Goal: Transaction & Acquisition: Purchase product/service

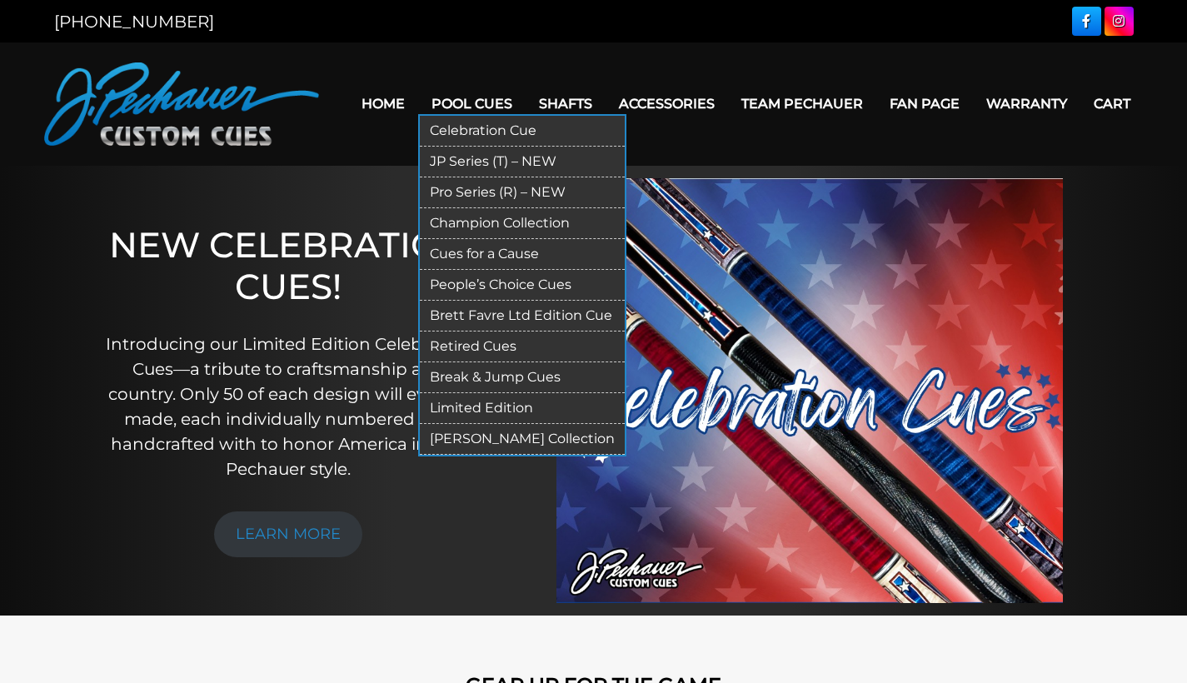
click at [477, 406] on link "Limited Edition" at bounding box center [522, 408] width 205 height 31
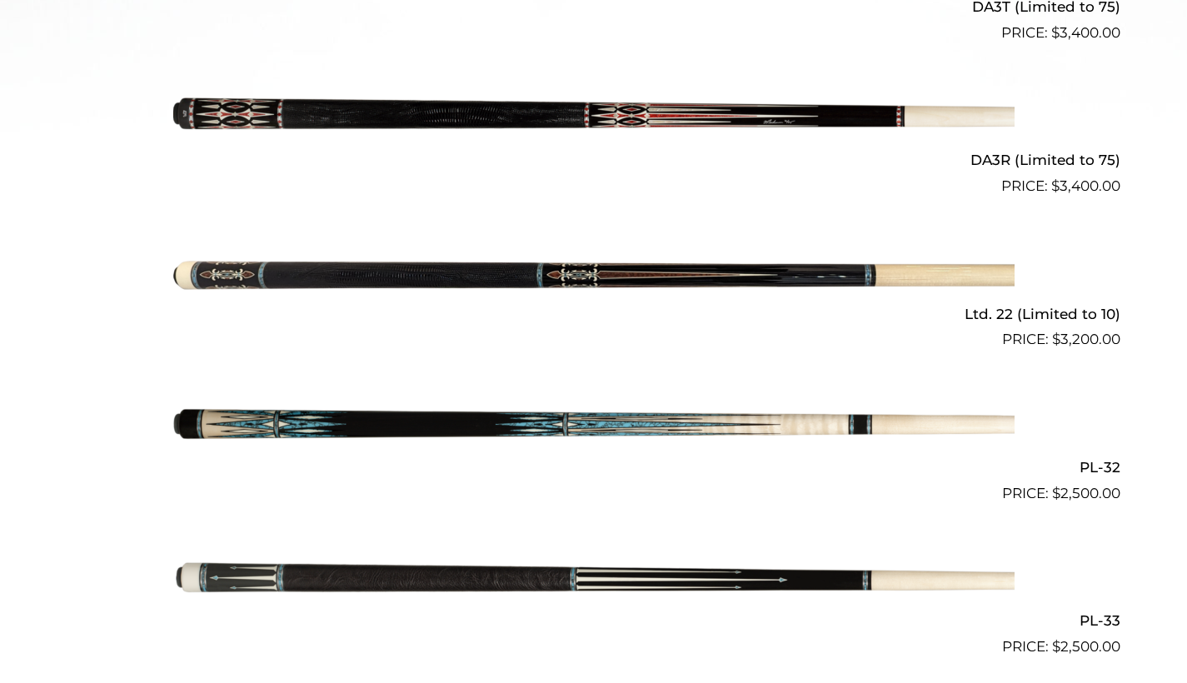
scroll to position [931, 0]
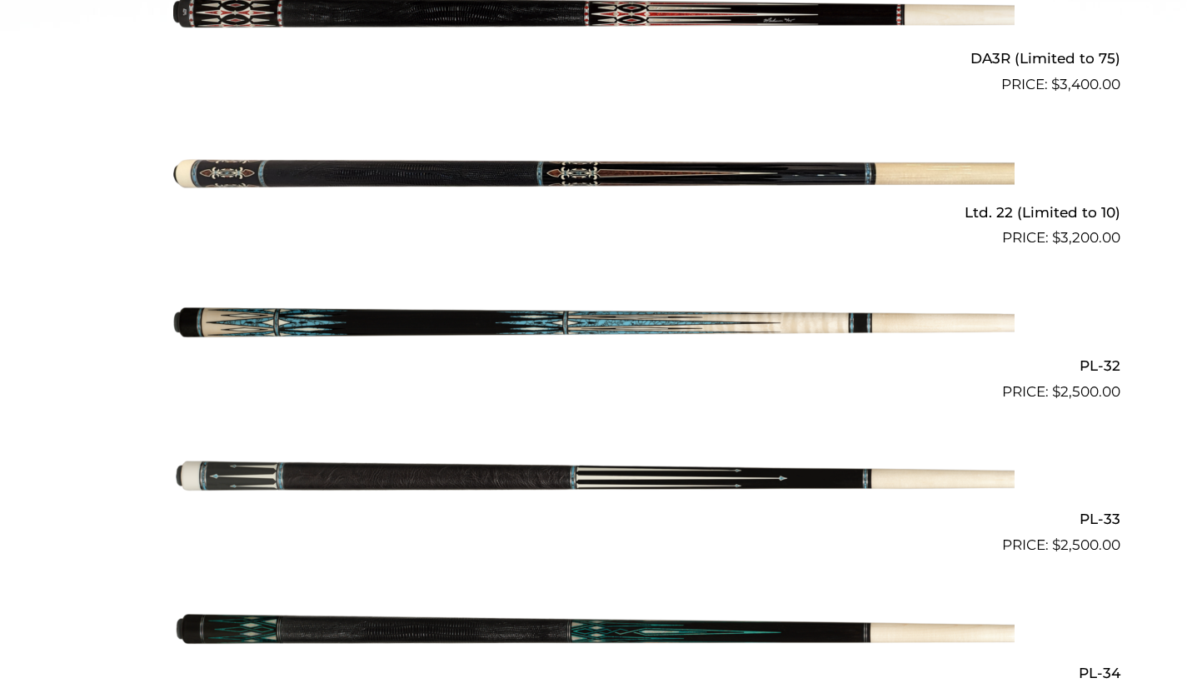
click at [648, 470] on img at bounding box center [593, 480] width 841 height 140
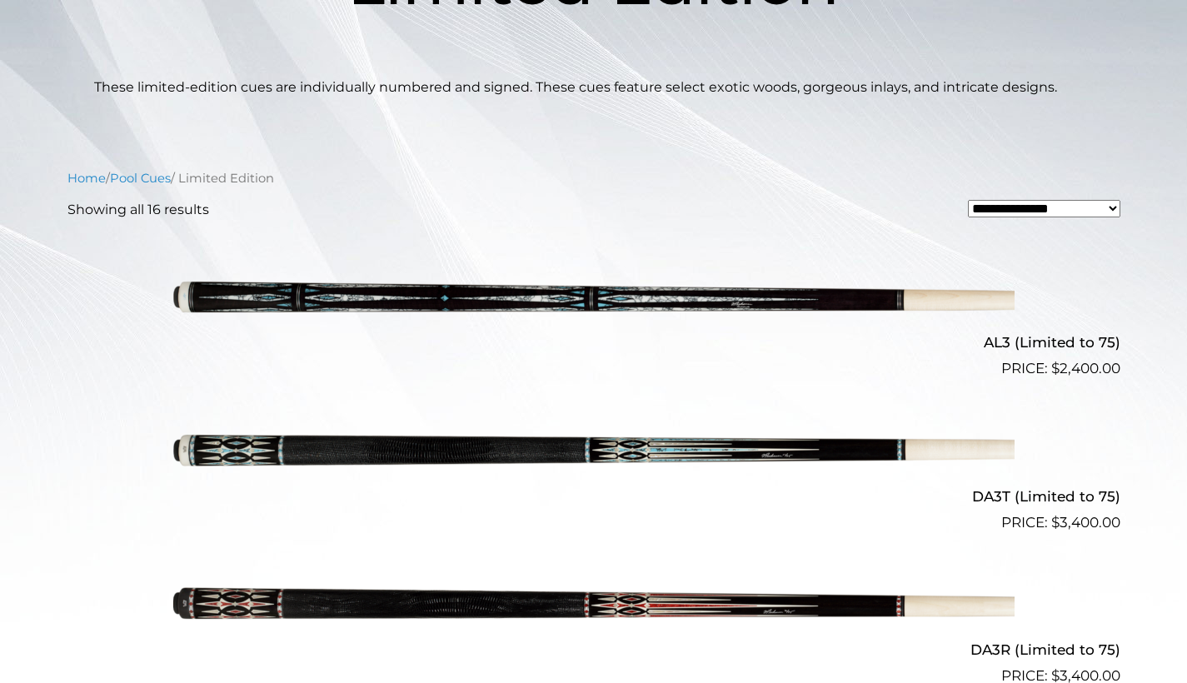
scroll to position [69, 0]
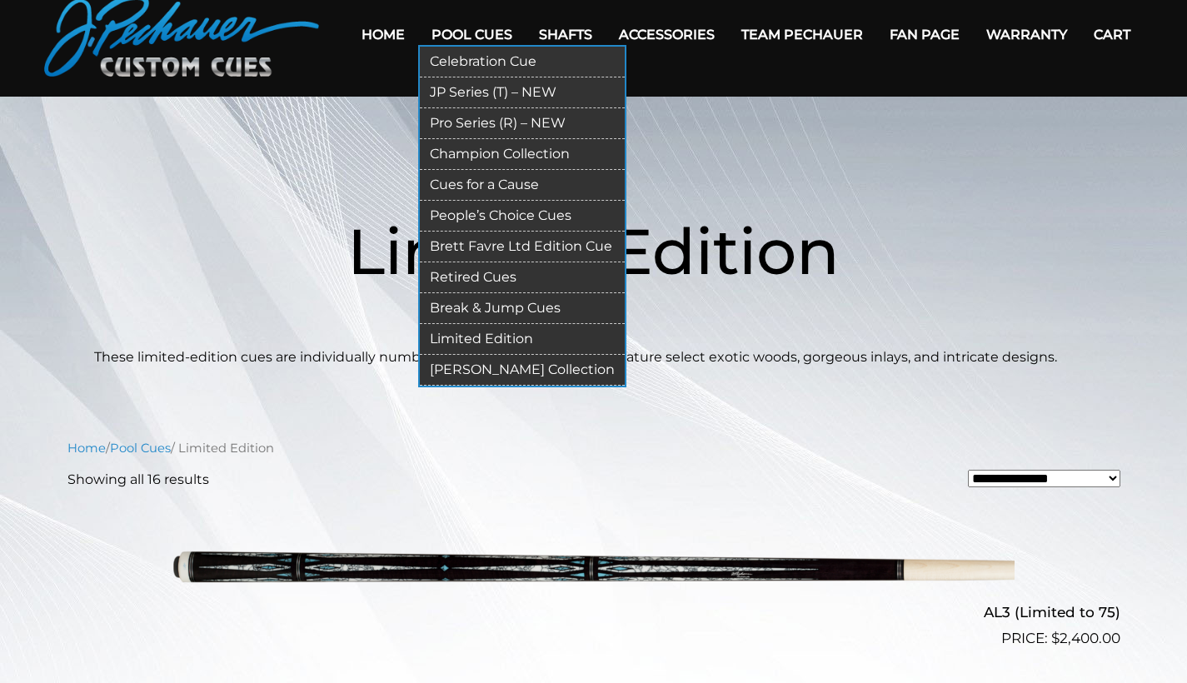
click at [507, 155] on link "Champion Collection" at bounding box center [522, 154] width 205 height 31
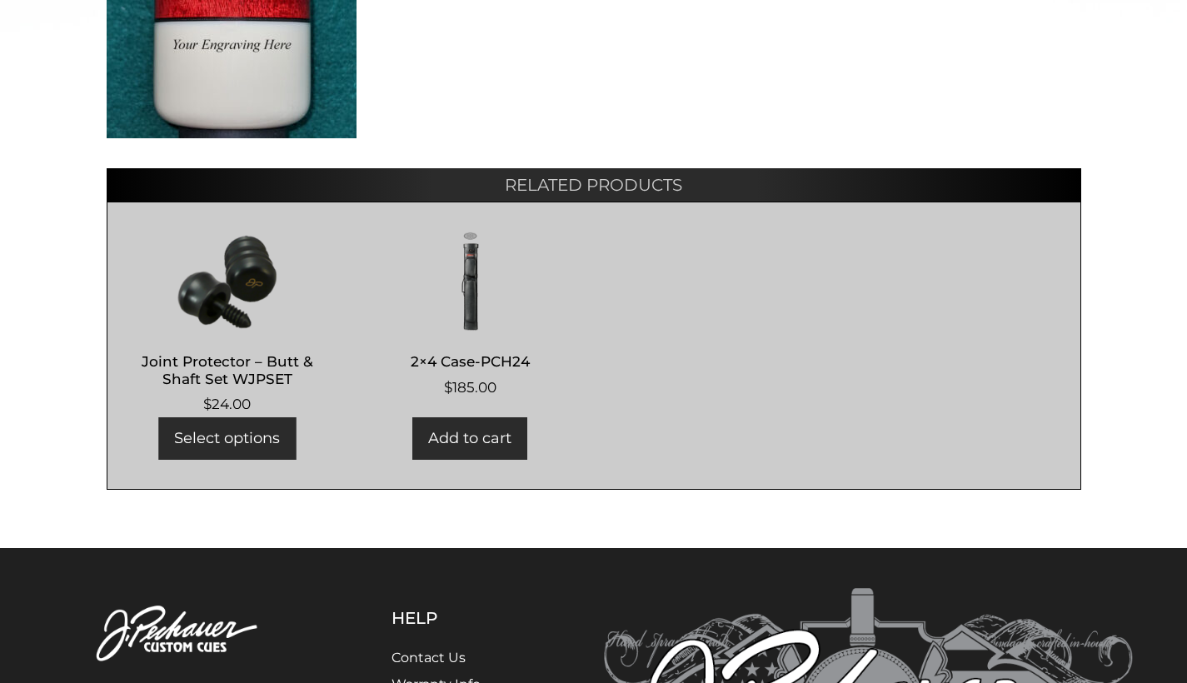
scroll to position [267, 0]
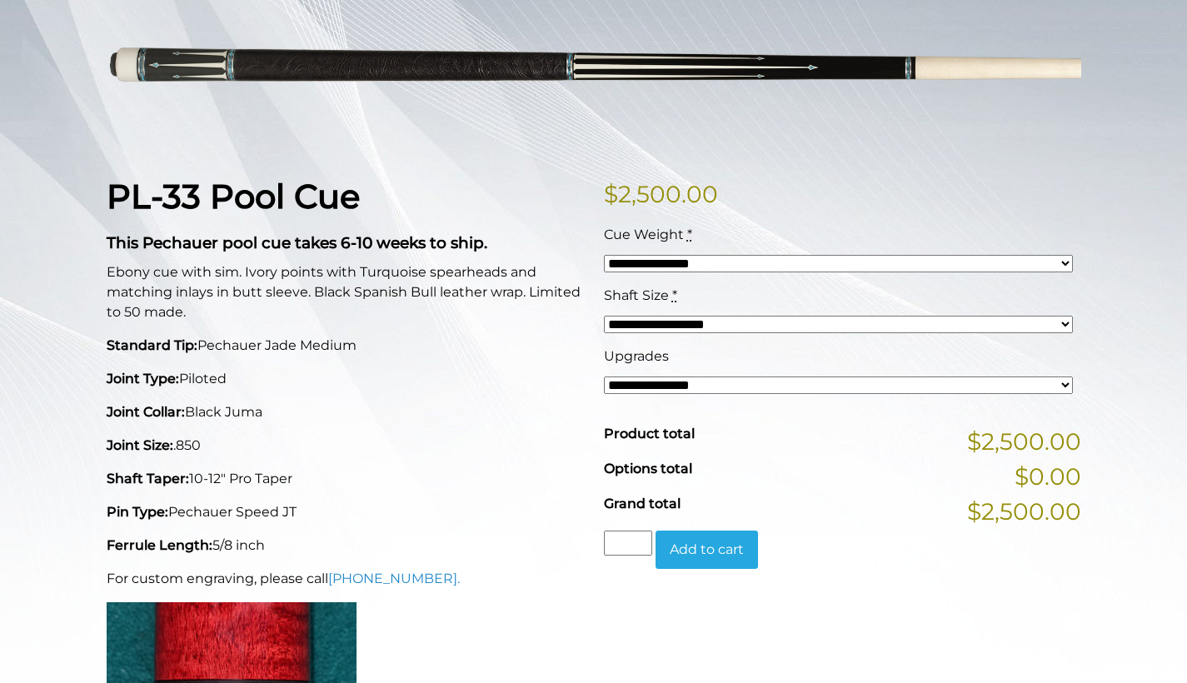
select select "*****"
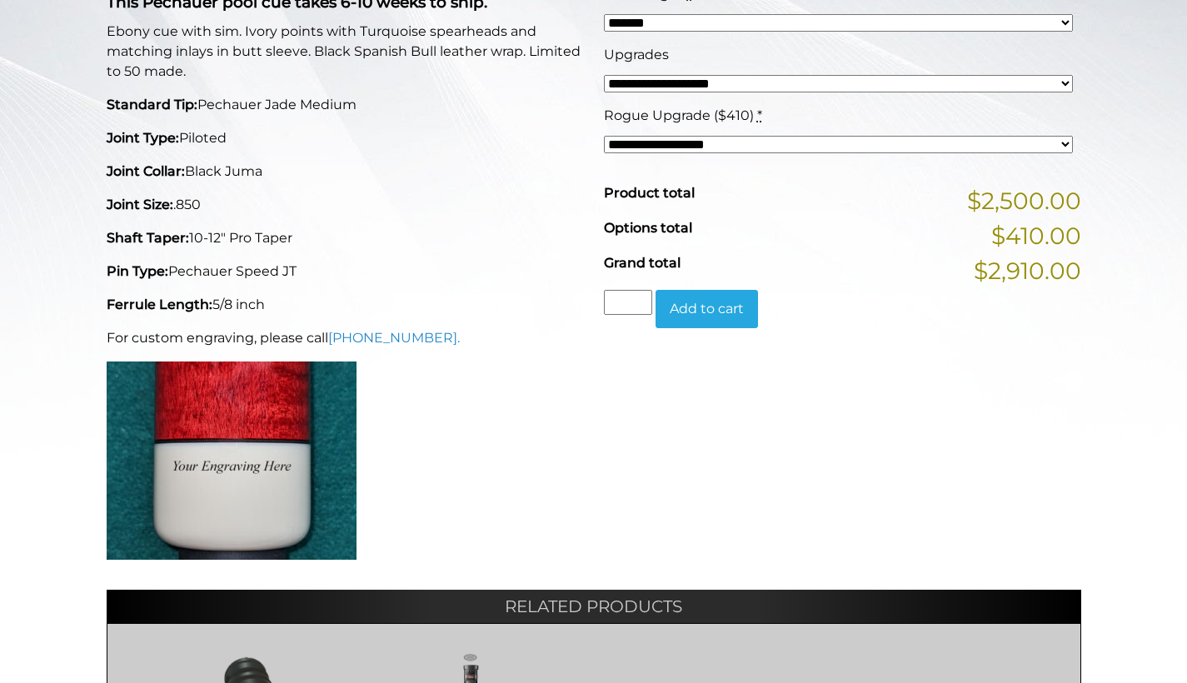
scroll to position [274, 0]
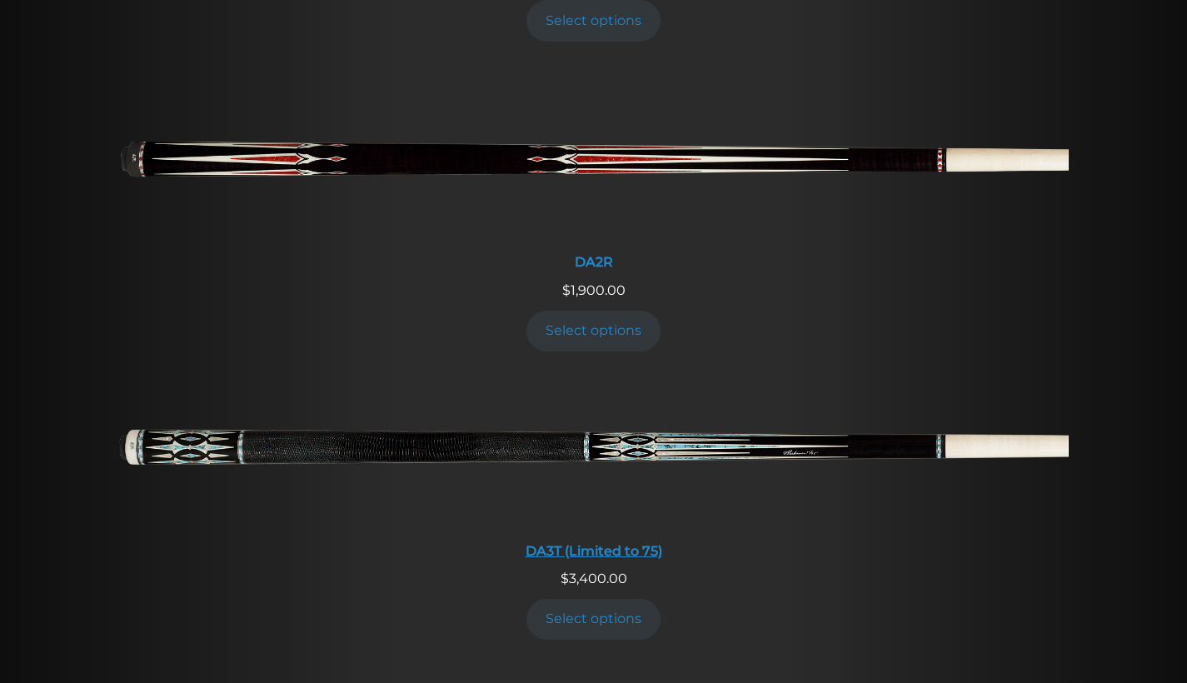
scroll to position [1880, 0]
